Goal: Check status: Check status

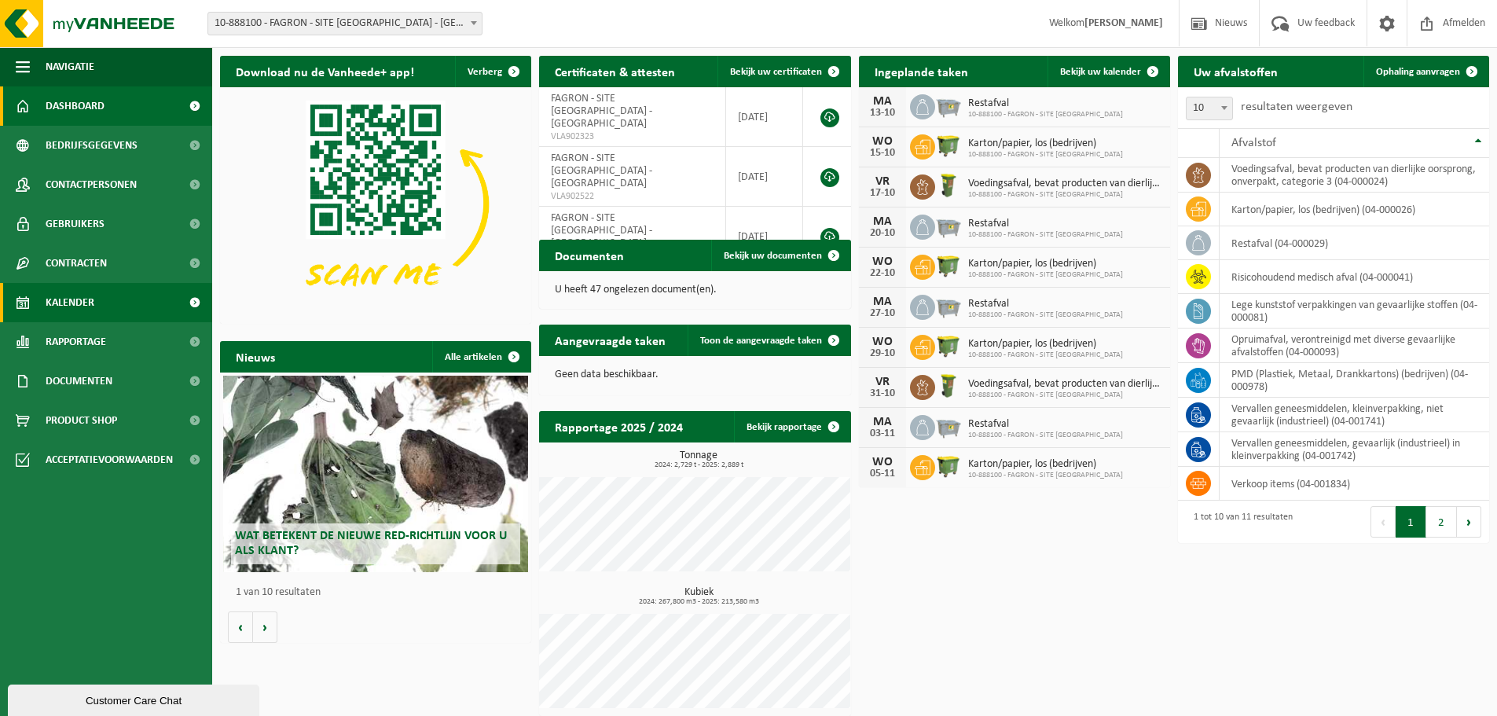
click at [76, 304] on span "Kalender" at bounding box center [70, 302] width 49 height 39
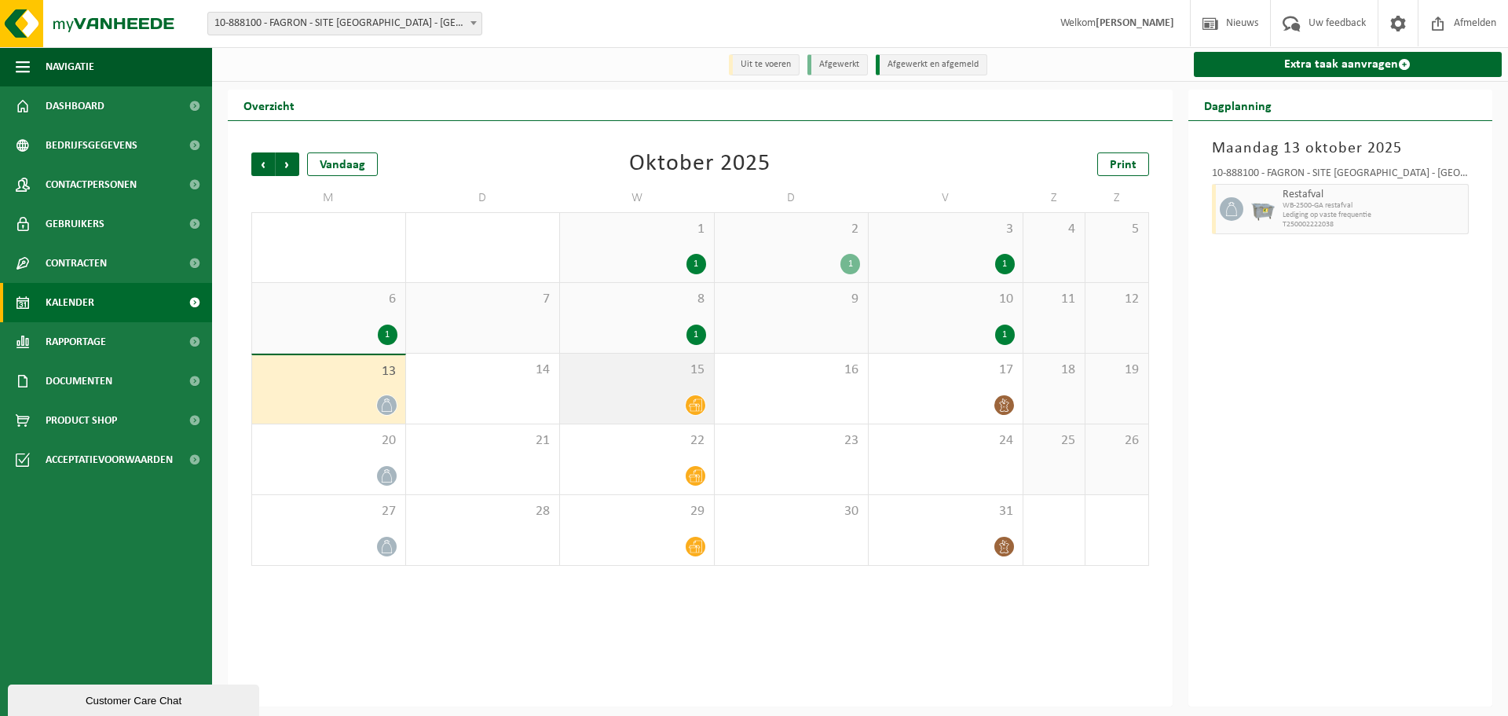
click at [694, 408] on icon at bounding box center [695, 404] width 13 height 13
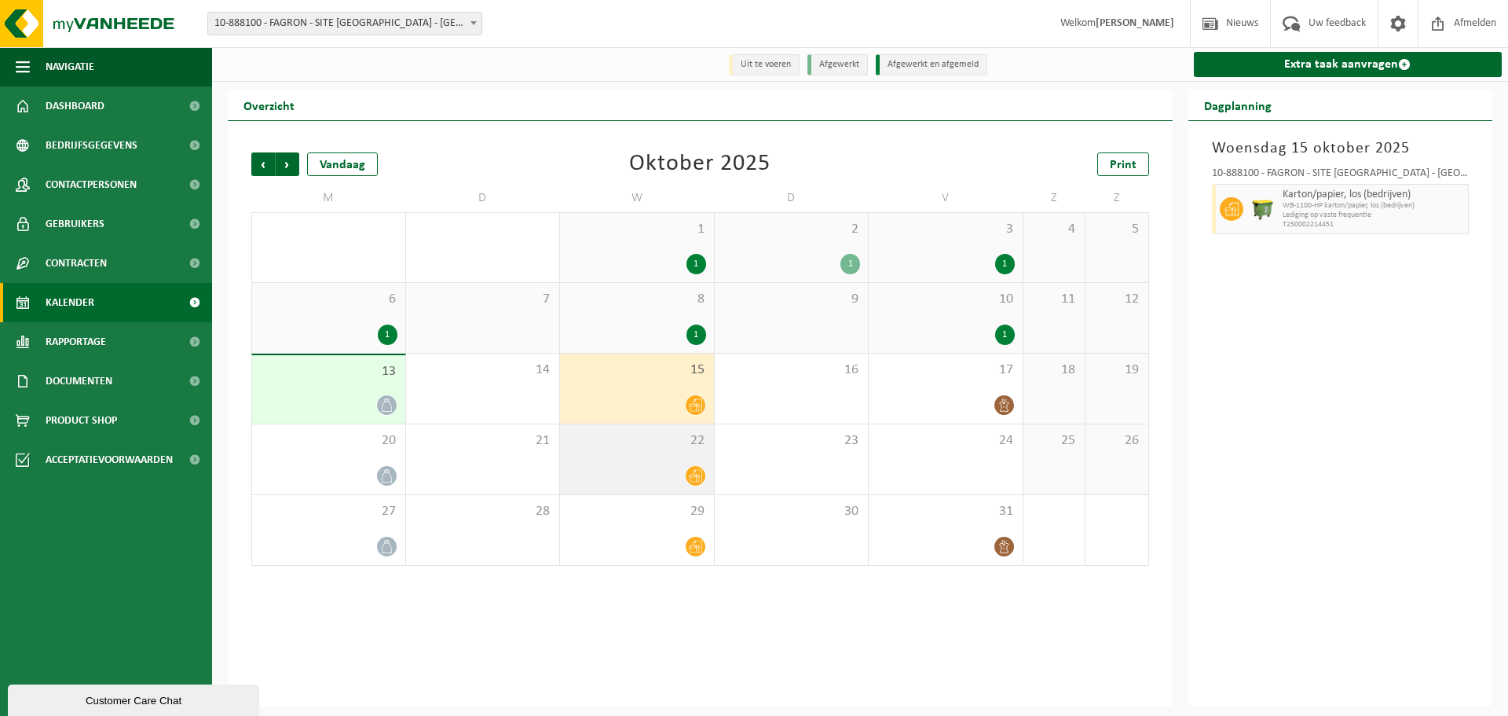
click at [695, 482] on icon at bounding box center [695, 475] width 13 height 13
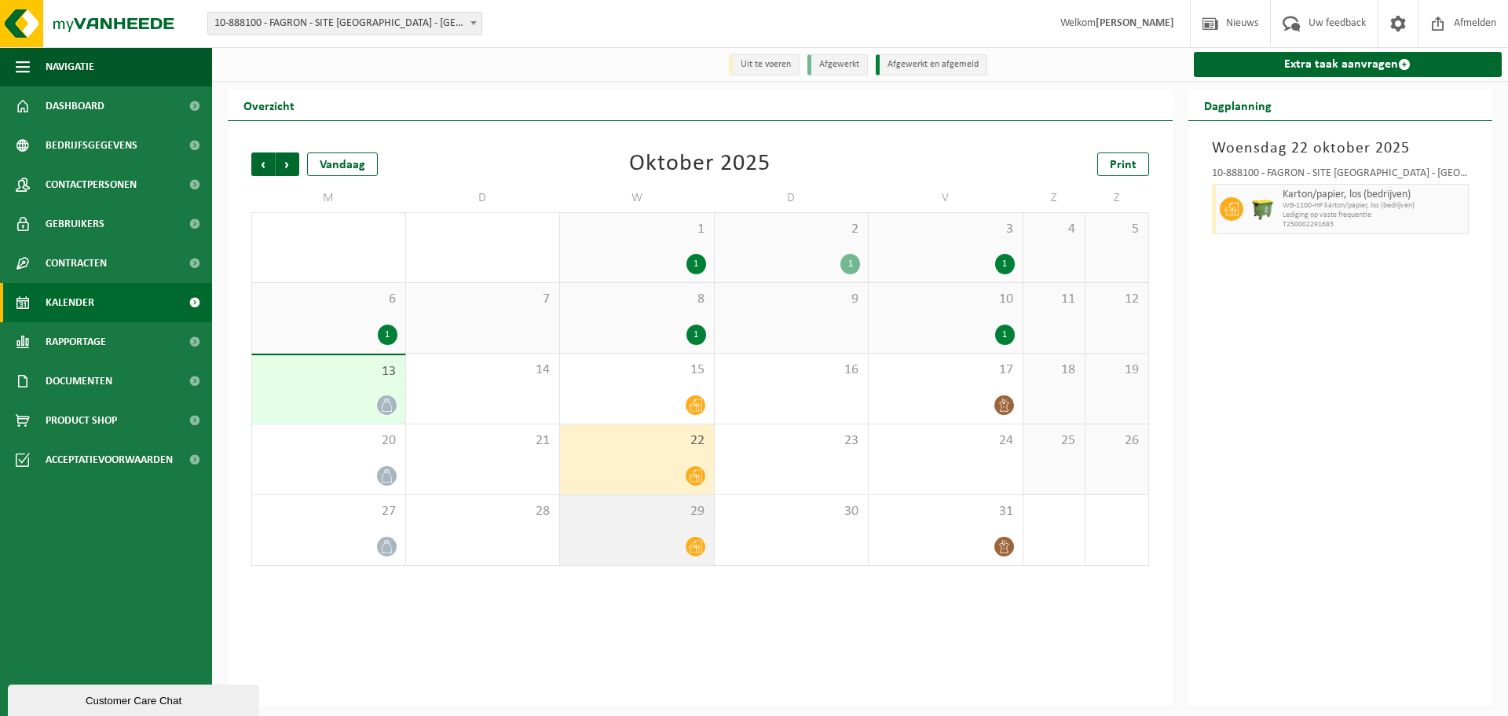
click at [694, 547] on icon at bounding box center [695, 546] width 13 height 13
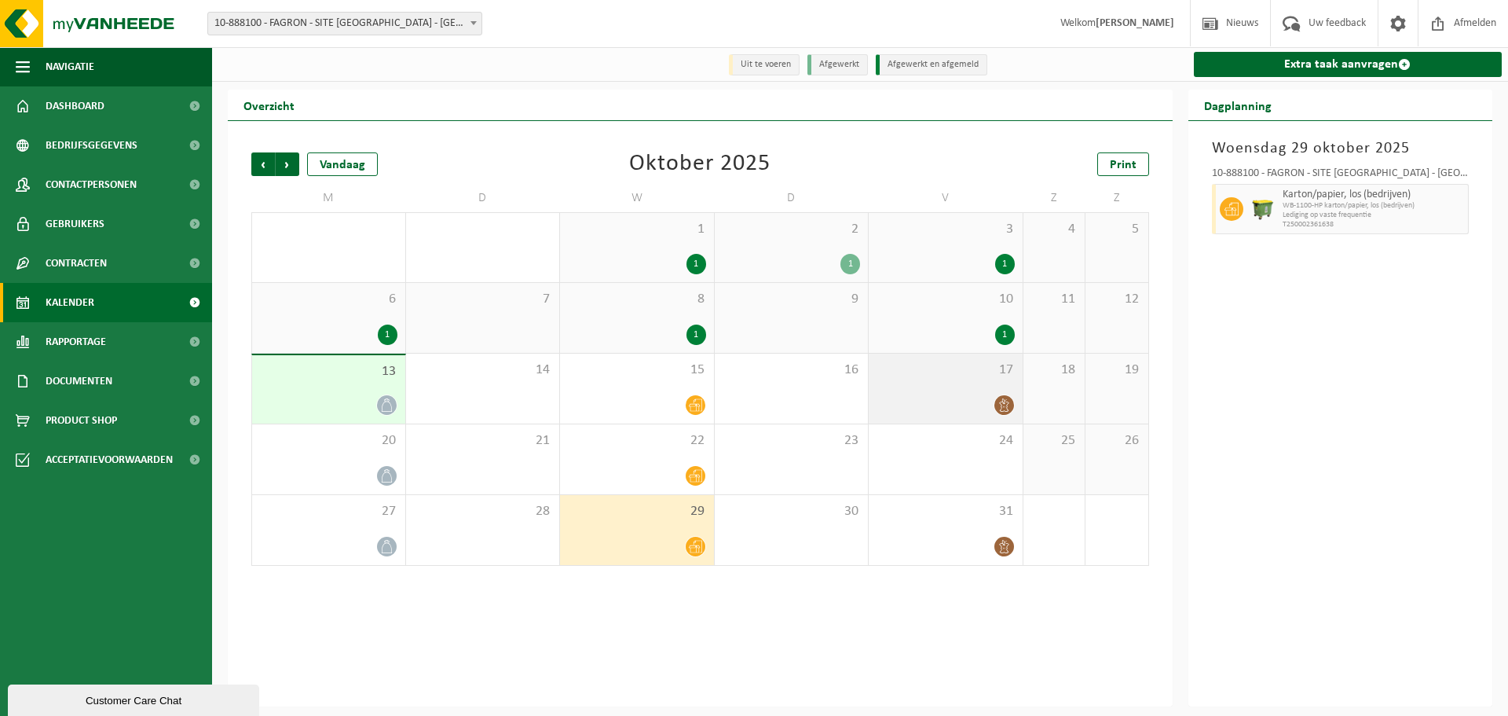
click at [1004, 408] on icon at bounding box center [1004, 404] width 13 height 13
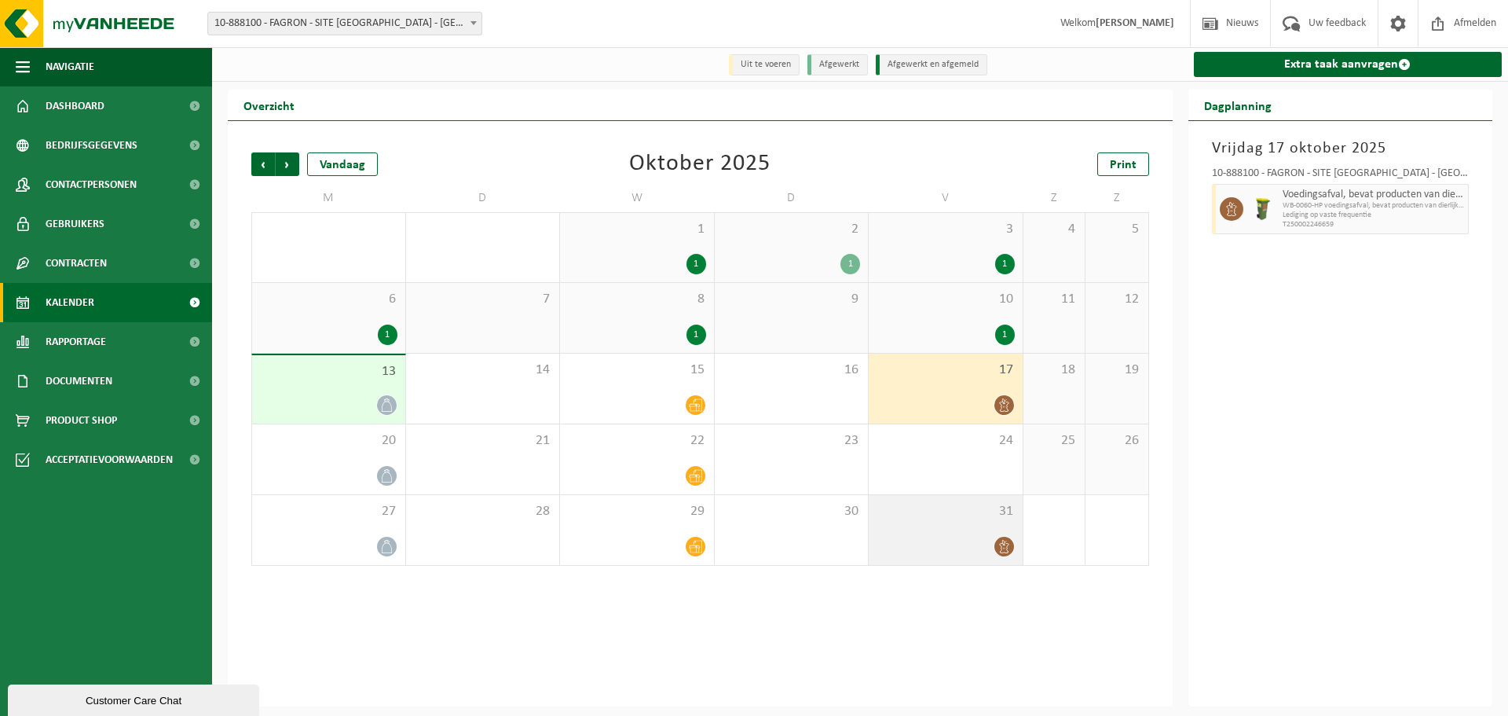
click at [1002, 551] on icon at bounding box center [1004, 546] width 13 height 13
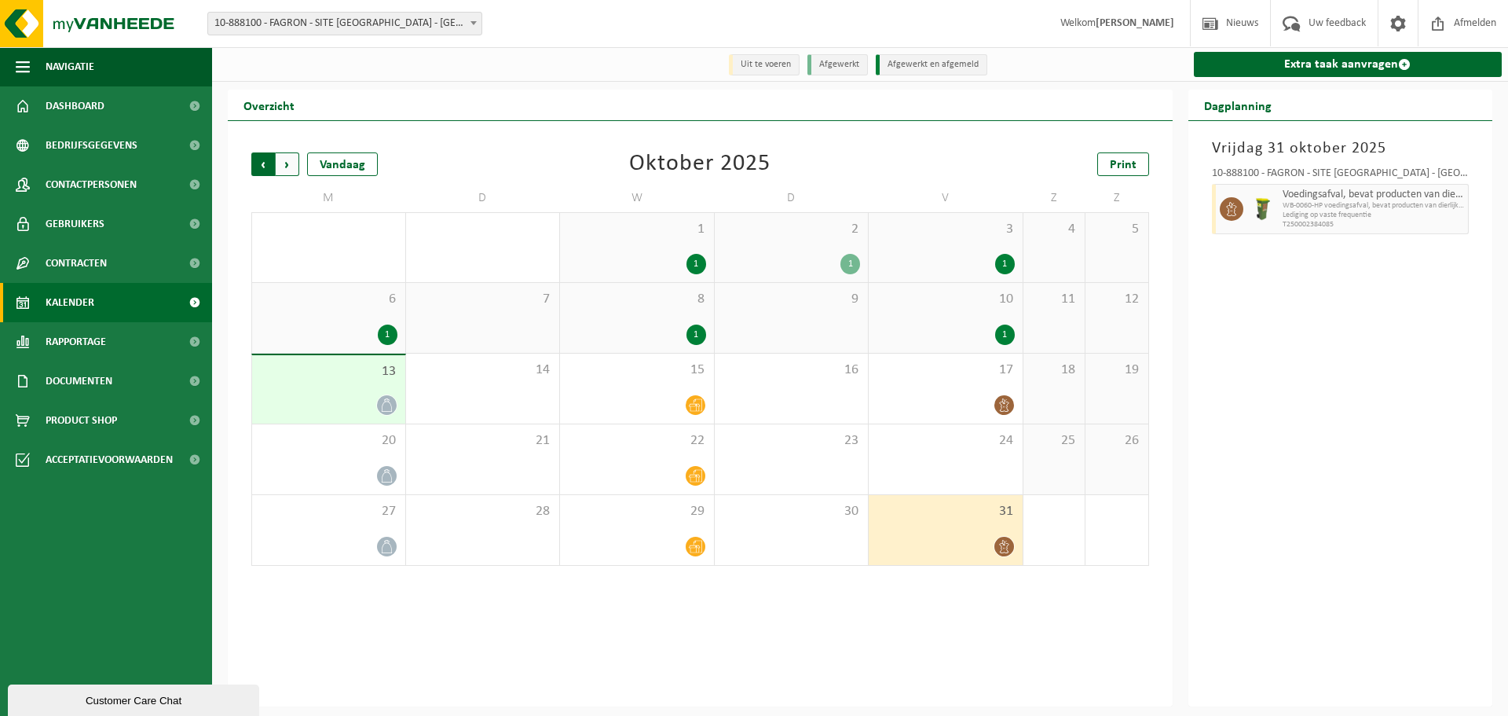
click at [291, 173] on span "Volgende" at bounding box center [288, 164] width 24 height 24
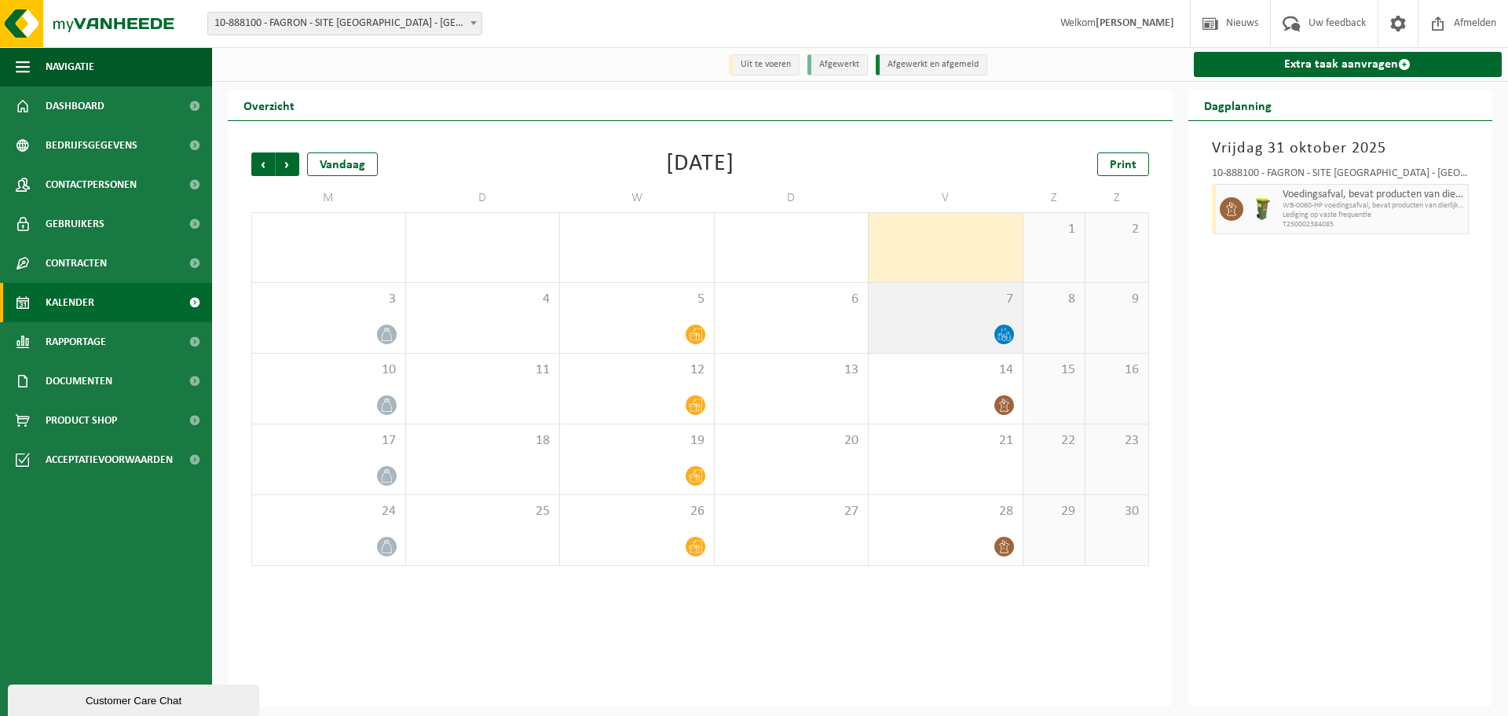
click at [1002, 336] on icon at bounding box center [1004, 334] width 13 height 13
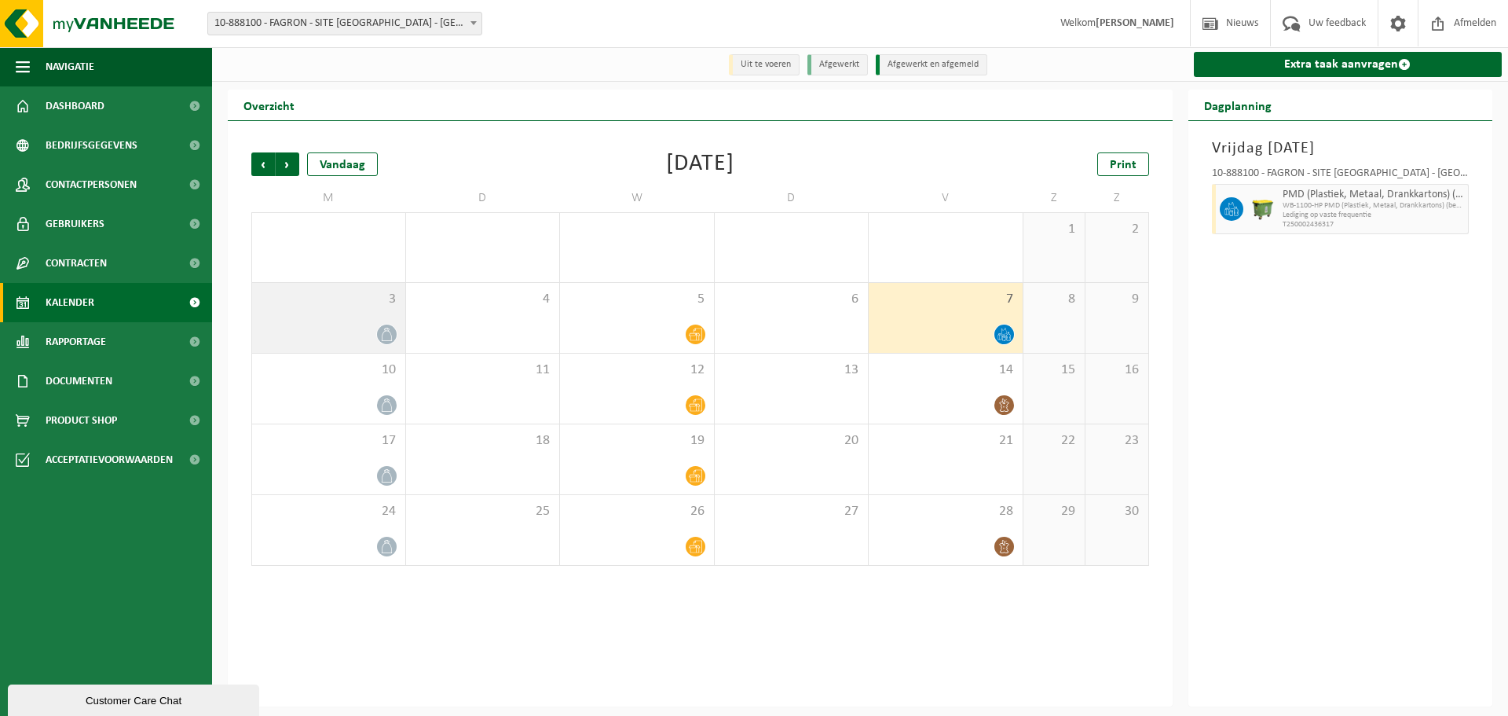
click at [382, 329] on icon at bounding box center [386, 334] width 13 height 13
